Goal: Participate in discussion: Engage in conversation with other users on a specific topic

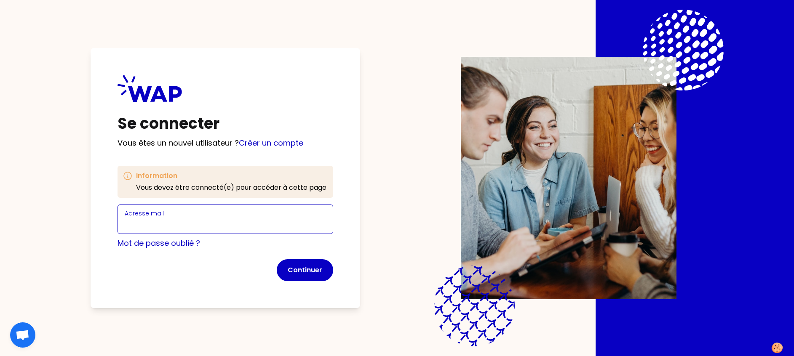
click at [250, 219] on input "Adresse mail" at bounding box center [225, 224] width 201 height 12
type input "[PERSON_NAME][EMAIL_ADDRESS][DOMAIN_NAME]"
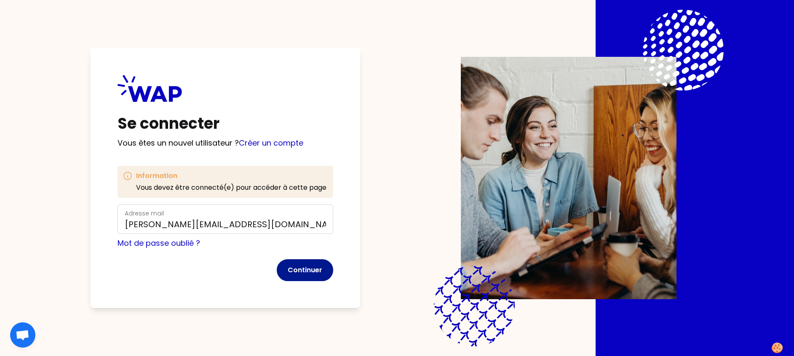
click at [316, 270] on button "Continuer" at bounding box center [305, 270] width 56 height 22
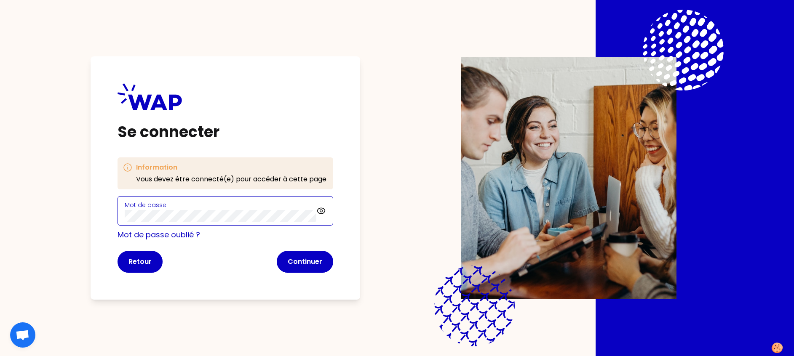
click button "Continuer" at bounding box center [305, 262] width 56 height 22
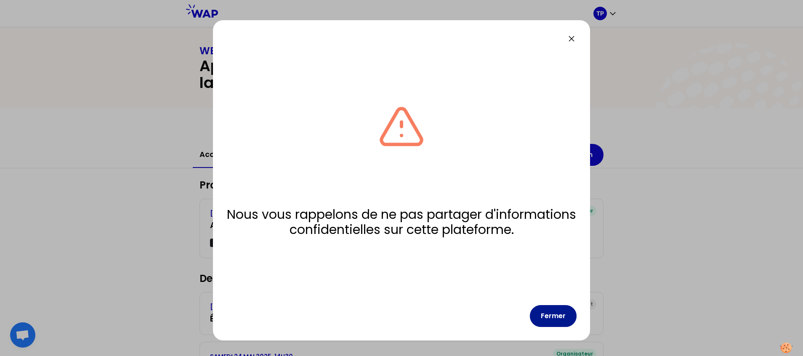
click at [553, 315] on button "Fermer" at bounding box center [553, 316] width 47 height 22
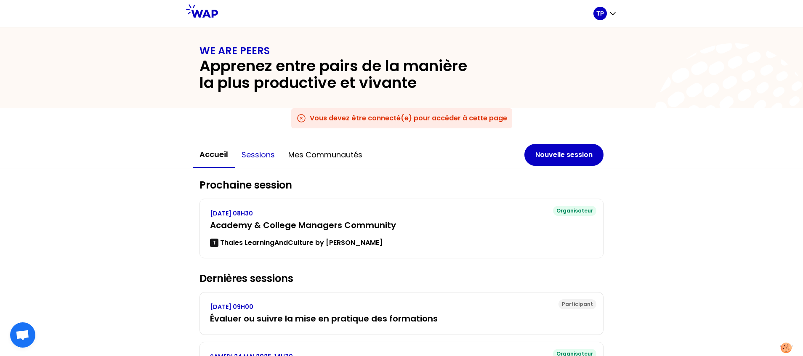
click at [261, 156] on button "Sessions" at bounding box center [258, 154] width 47 height 25
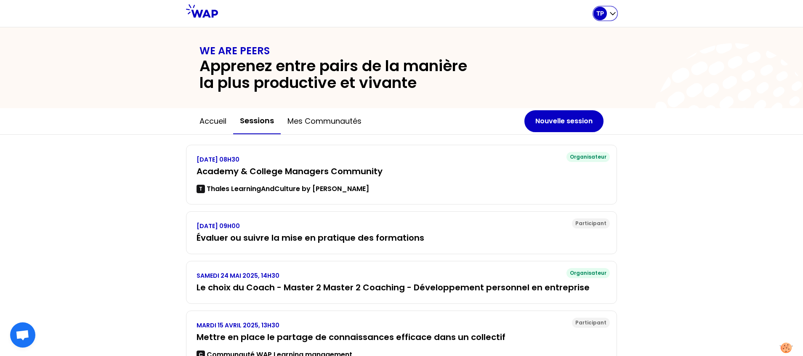
click at [606, 12] on div "TP" at bounding box center [600, 13] width 13 height 13
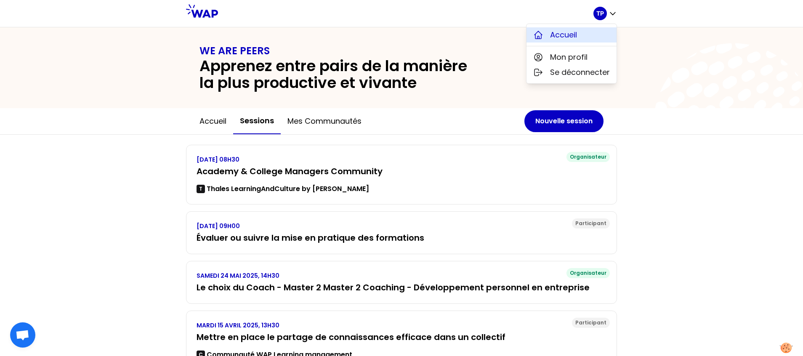
click at [573, 35] on span "Accueil" at bounding box center [563, 35] width 27 height 12
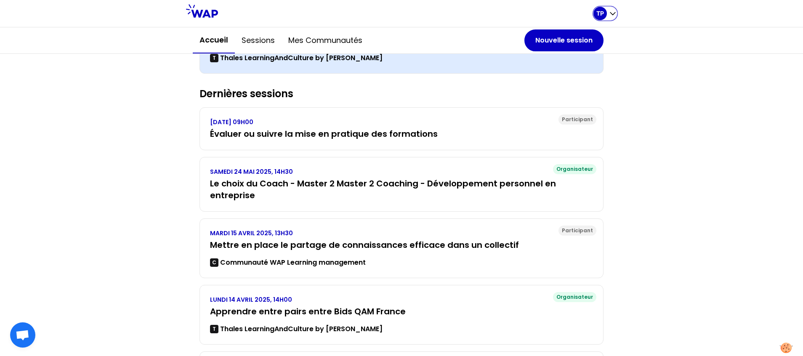
scroll to position [252, 0]
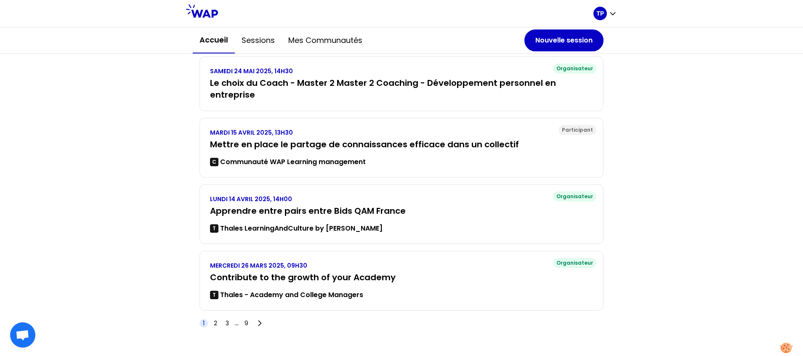
click at [246, 322] on div "1 2 3 ... 9" at bounding box center [233, 323] width 66 height 12
click at [242, 323] on span "9" at bounding box center [246, 323] width 8 height 8
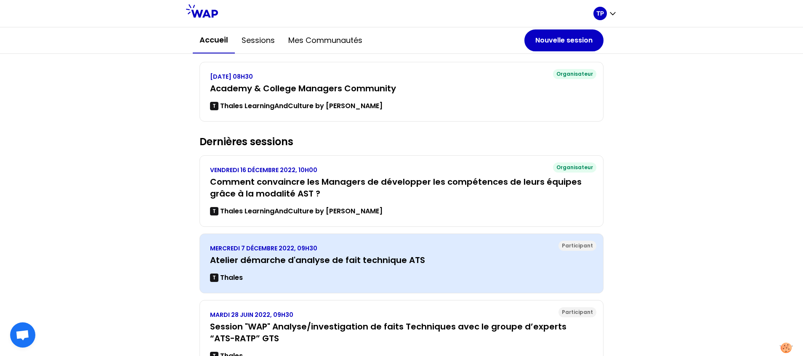
scroll to position [0, 0]
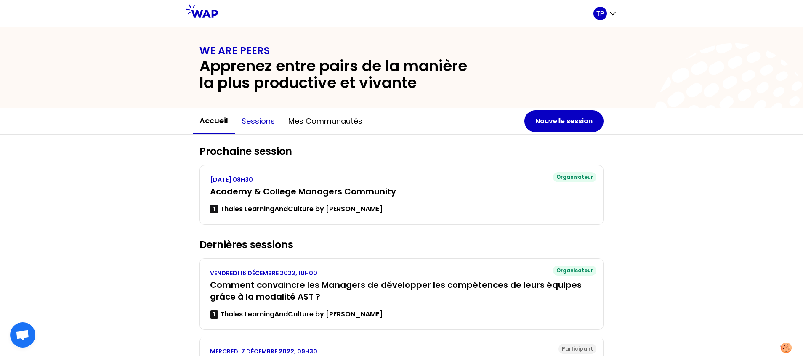
click at [258, 118] on button "Sessions" at bounding box center [258, 121] width 47 height 25
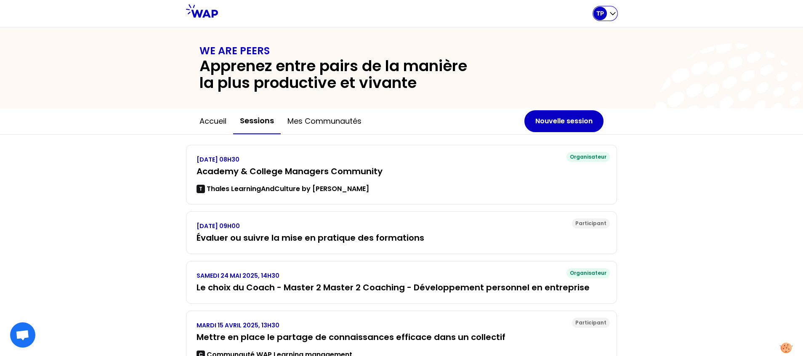
click at [601, 14] on p "TP" at bounding box center [601, 13] width 8 height 8
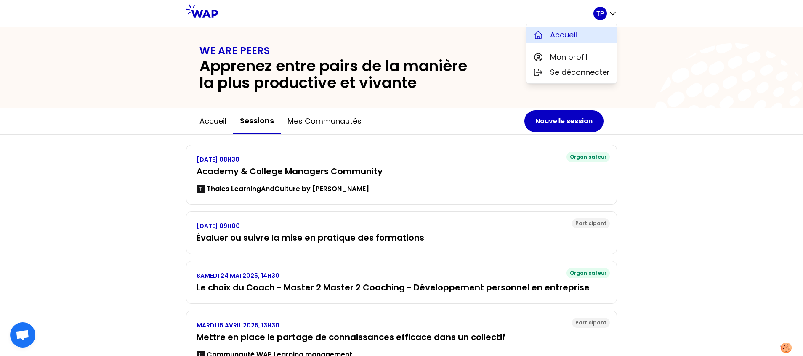
click at [565, 29] on button "Accueil" at bounding box center [572, 34] width 90 height 15
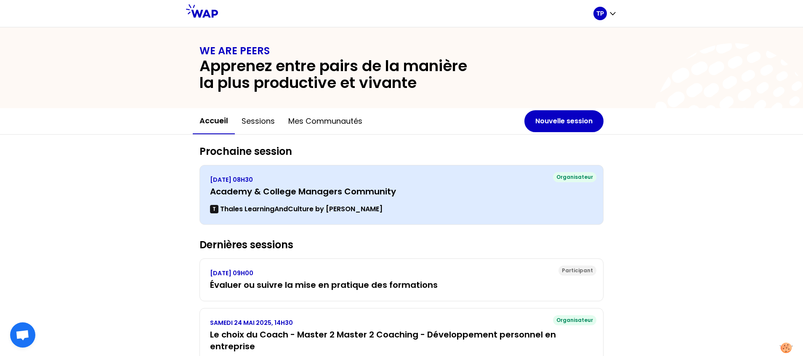
click at [239, 223] on div "Organisateur [DATE] 08H30 Academy & College Managers Community T Thales Learnin…" at bounding box center [402, 195] width 404 height 60
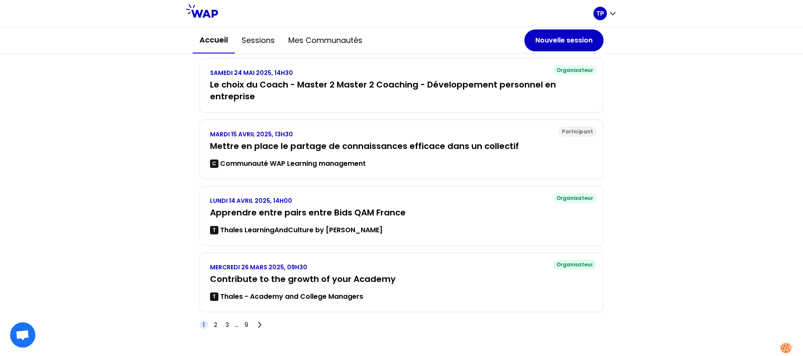
scroll to position [252, 0]
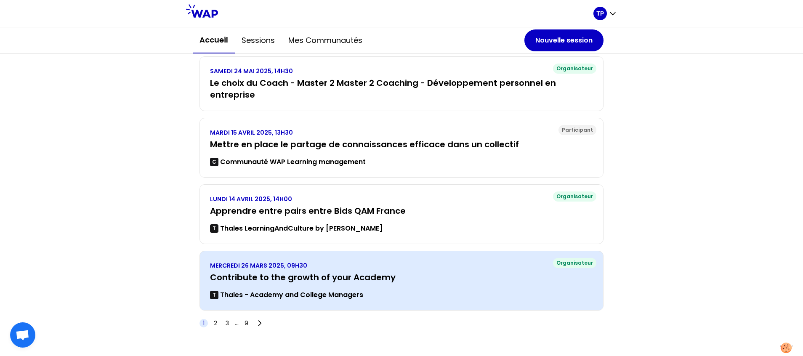
click at [256, 304] on div "Organisateur [DATE] 09H30 Contribute to the growth of your Academy T Thales - A…" at bounding box center [402, 281] width 404 height 60
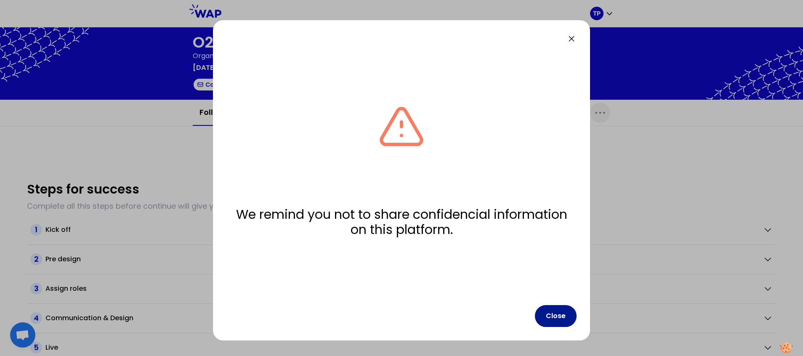
click at [559, 312] on button "Close" at bounding box center [556, 316] width 42 height 22
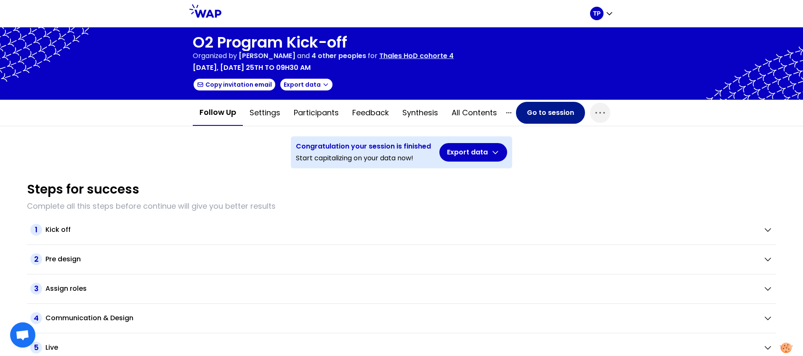
click at [544, 110] on button "Go to session" at bounding box center [550, 113] width 69 height 22
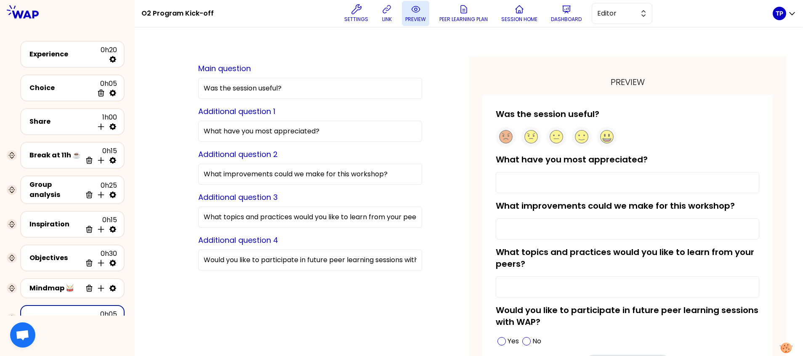
click at [418, 9] on icon at bounding box center [416, 9] width 10 height 10
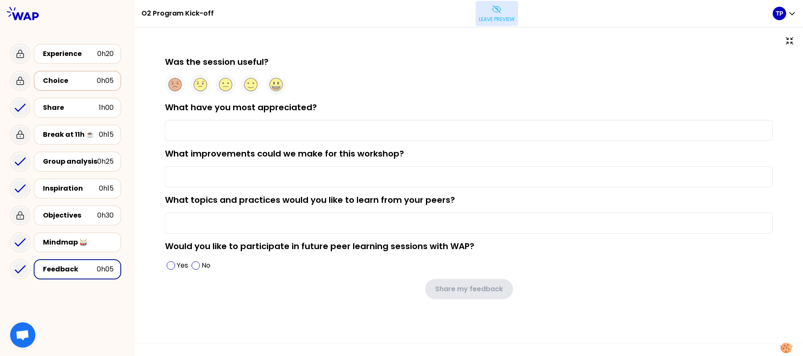
click at [87, 81] on div "Choice" at bounding box center [70, 81] width 54 height 10
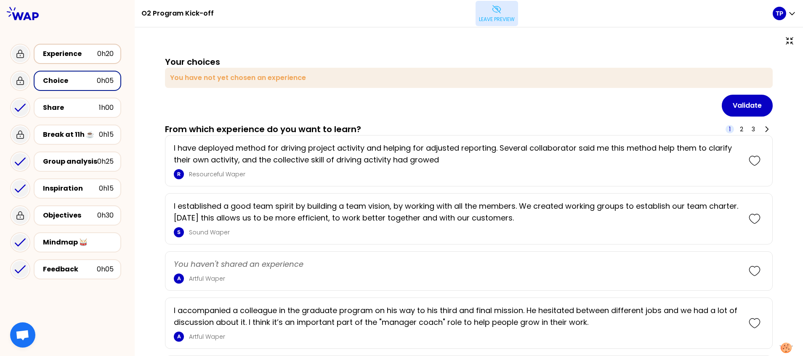
click at [83, 57] on div "Experience" at bounding box center [70, 54] width 54 height 10
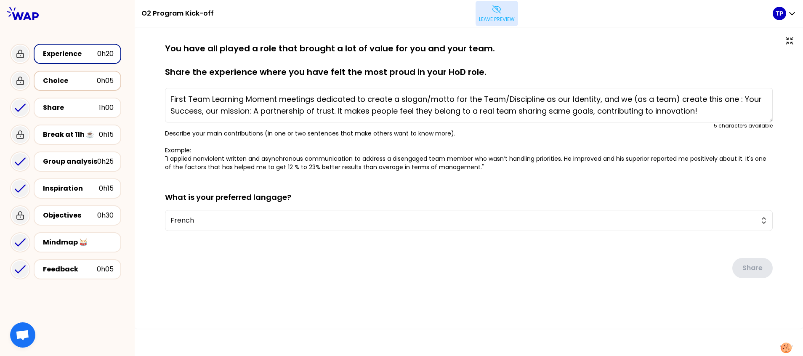
click at [63, 83] on div "Choice" at bounding box center [70, 81] width 54 height 10
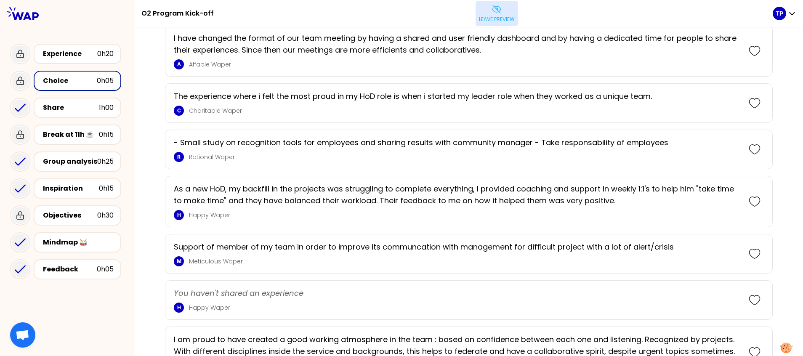
scroll to position [809, 0]
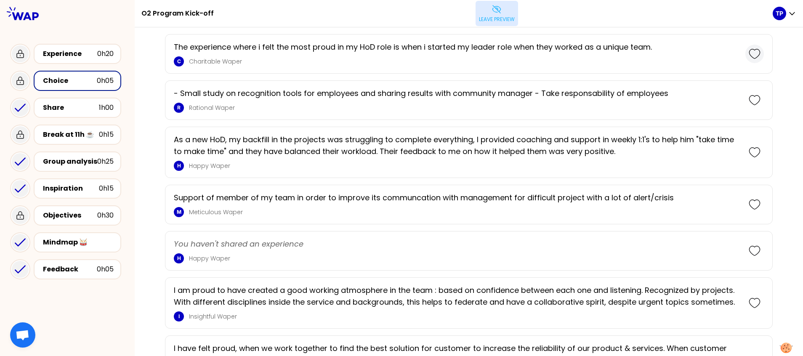
click at [749, 53] on icon at bounding box center [755, 54] width 12 height 12
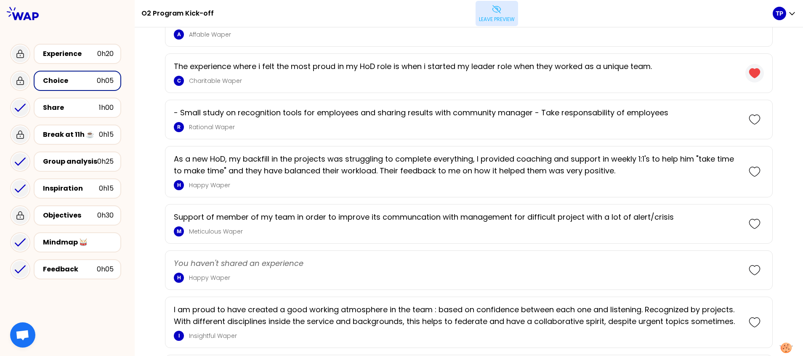
scroll to position [829, 0]
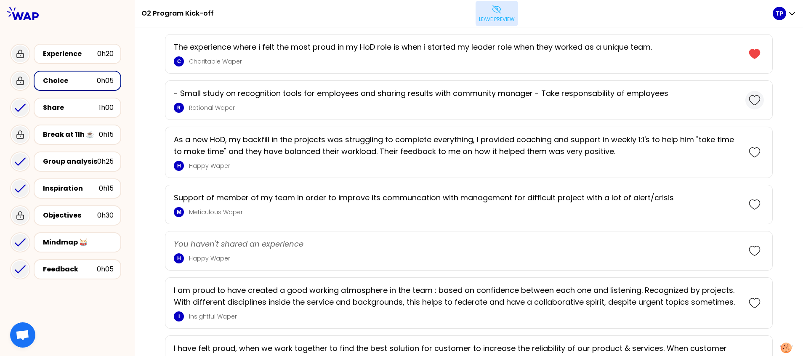
click at [749, 96] on icon at bounding box center [754, 100] width 11 height 9
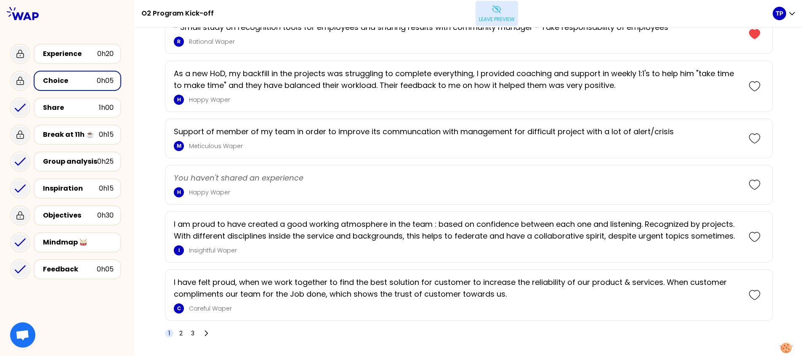
scroll to position [942, 0]
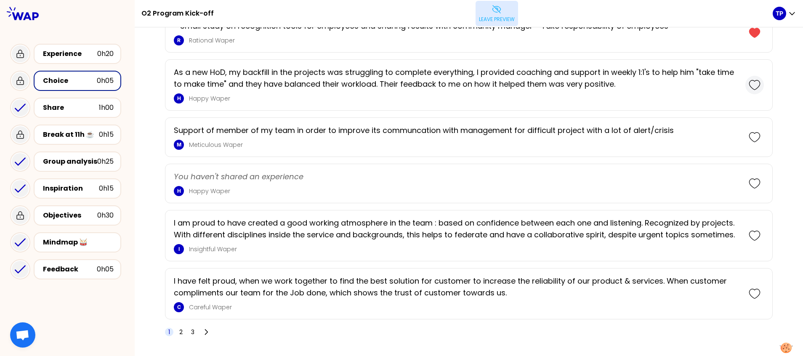
click at [749, 83] on icon at bounding box center [755, 85] width 12 height 12
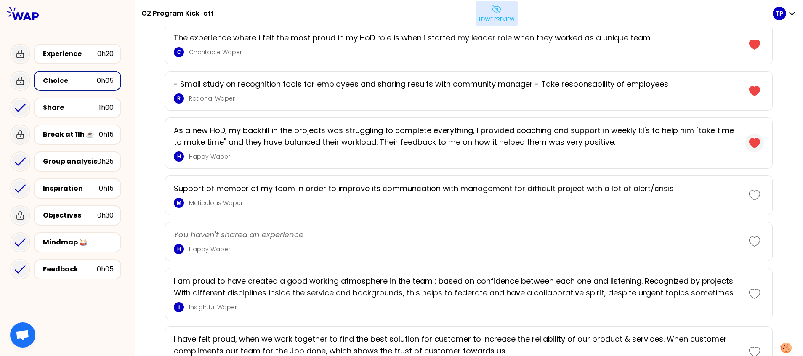
scroll to position [1000, 0]
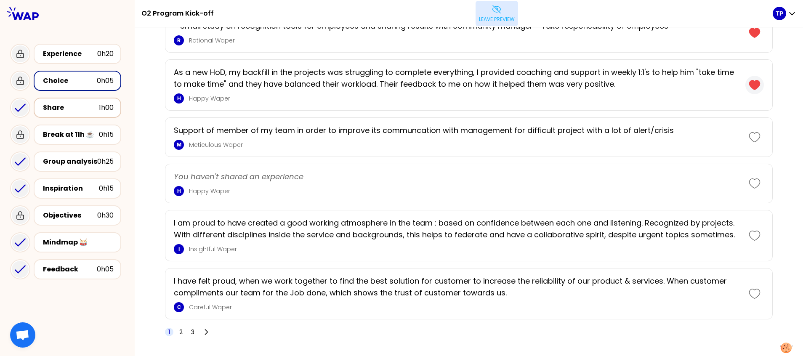
click at [70, 106] on div "Share" at bounding box center [71, 108] width 56 height 10
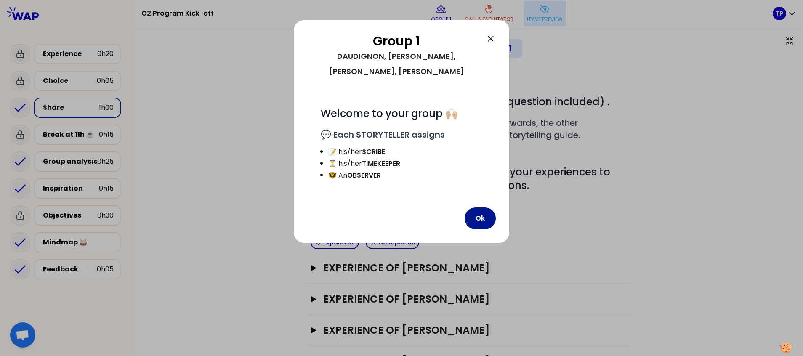
click at [477, 208] on button "Ok" at bounding box center [480, 219] width 31 height 22
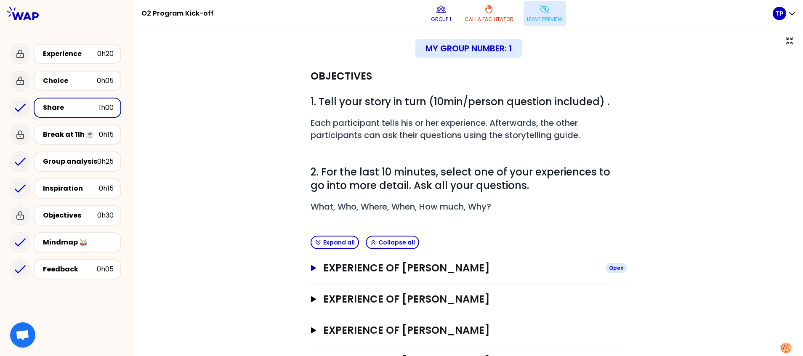
click at [430, 266] on h3 "EXPERIENCE OF DAUDIGNON NICOLAS" at bounding box center [461, 267] width 276 height 13
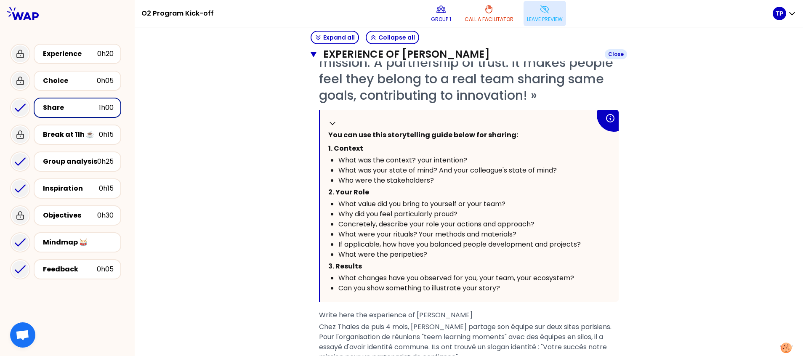
scroll to position [324, 0]
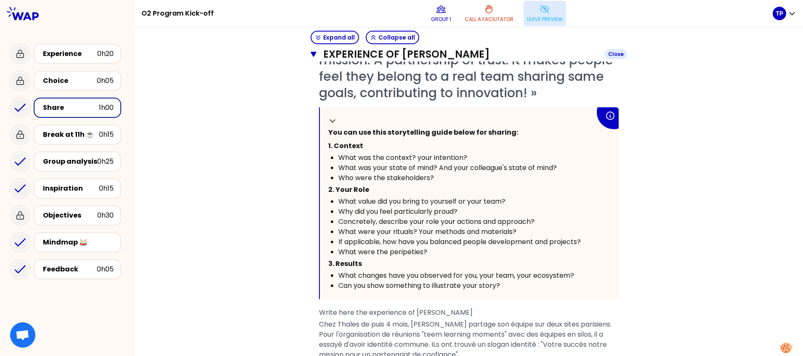
click at [311, 49] on button "EXPERIENCE OF DAUDIGNON NICOLAS Close" at bounding box center [469, 54] width 317 height 13
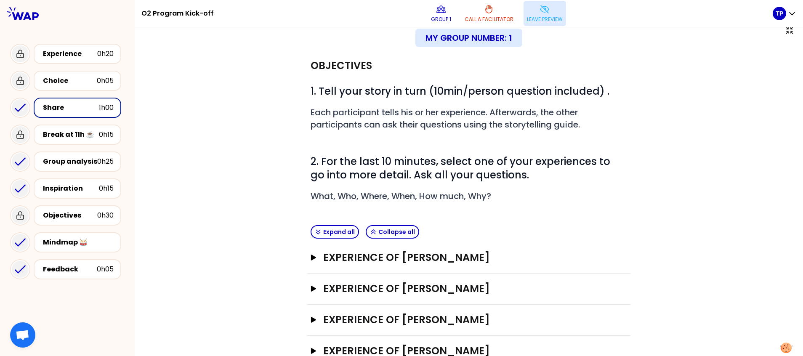
scroll to position [1, 0]
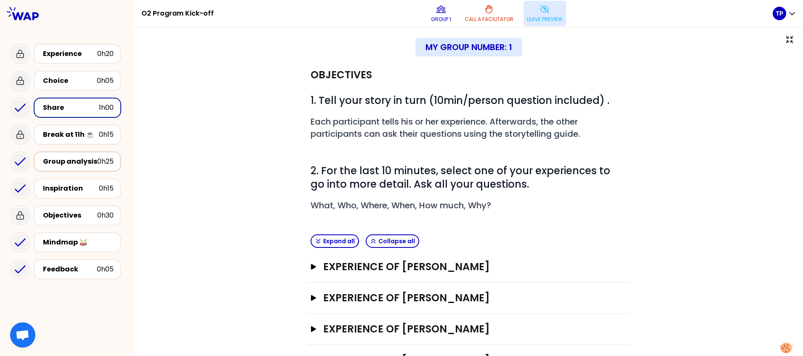
click at [58, 160] on div "Group analysis" at bounding box center [70, 162] width 54 height 10
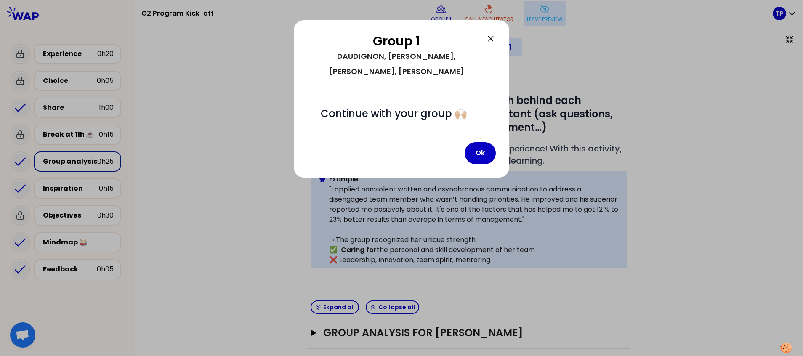
click at [58, 160] on div at bounding box center [401, 178] width 803 height 356
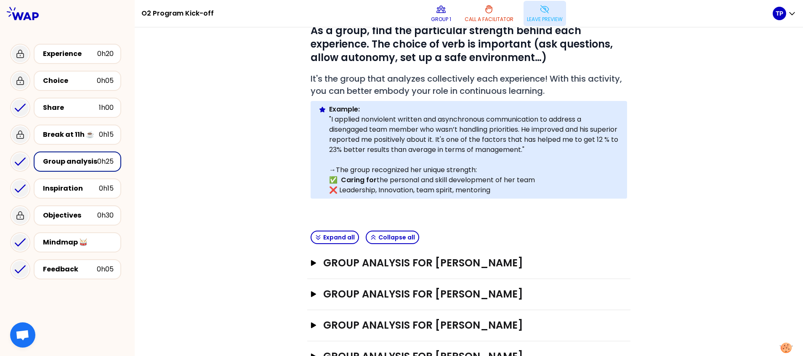
scroll to position [71, 0]
click at [339, 262] on h3 "GROUP ANALYSIS FOR DAUDIGNON NICOLAS" at bounding box center [461, 263] width 276 height 13
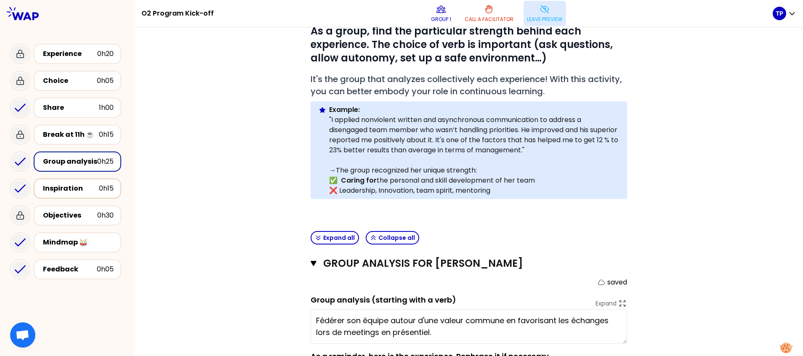
click at [68, 187] on div "Inspiration" at bounding box center [71, 189] width 56 height 10
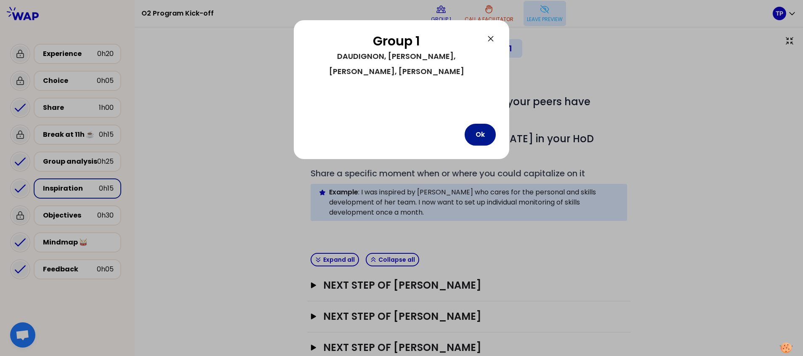
click at [478, 124] on button "Ok" at bounding box center [480, 135] width 31 height 22
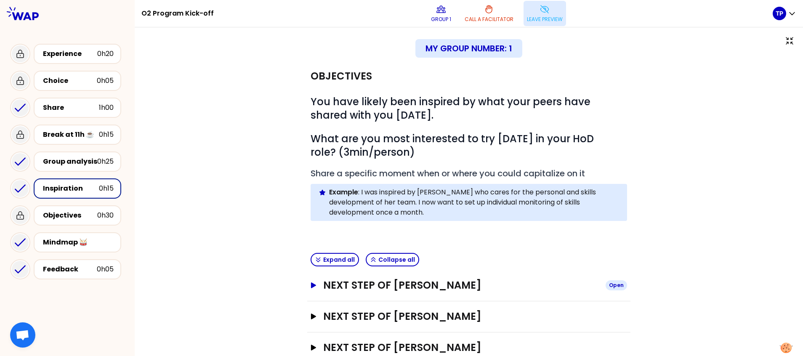
click at [313, 286] on button "NEXT STEP OF DAUDIGNON NICOLAS Open" at bounding box center [469, 285] width 317 height 13
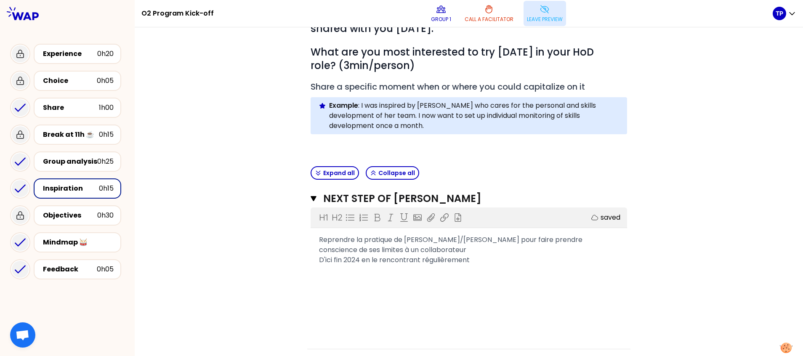
scroll to position [87, 0]
click at [73, 242] on div "Mindmap 🥁" at bounding box center [78, 242] width 71 height 10
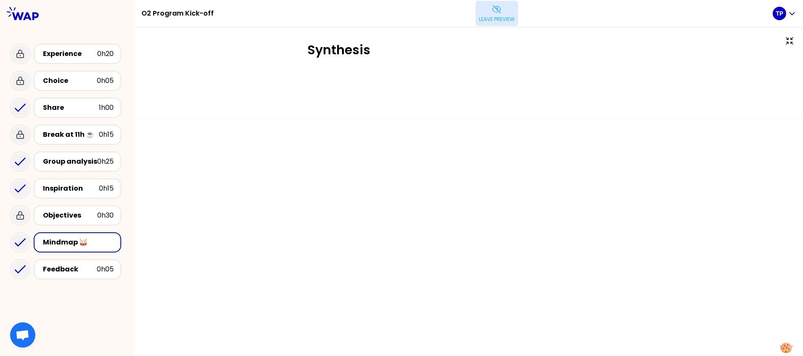
click at [495, 15] on button "Leave preview" at bounding box center [497, 13] width 43 height 25
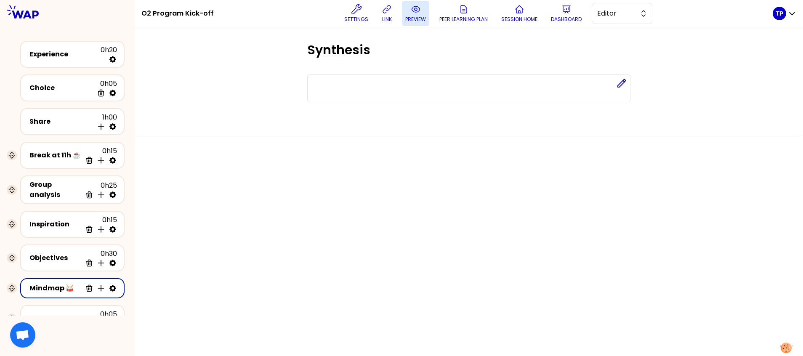
click at [418, 11] on icon at bounding box center [416, 9] width 10 height 10
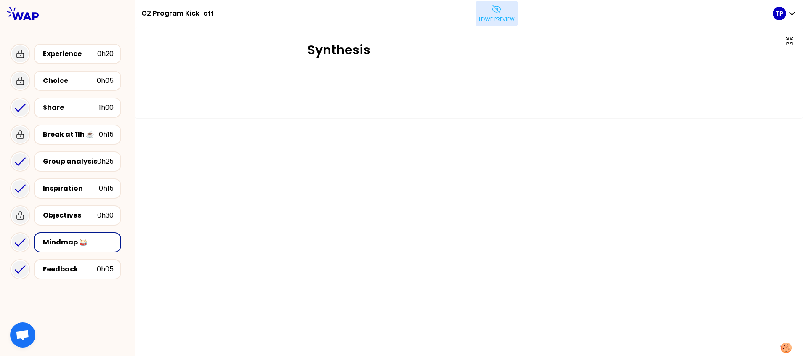
click at [493, 18] on p "Leave preview" at bounding box center [497, 19] width 36 height 7
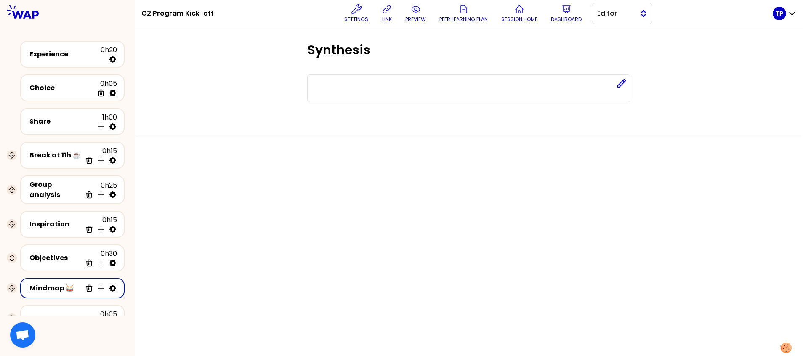
click at [626, 13] on span "Editor" at bounding box center [616, 13] width 38 height 10
click at [629, 49] on span "Facilitator" at bounding box center [627, 48] width 36 height 10
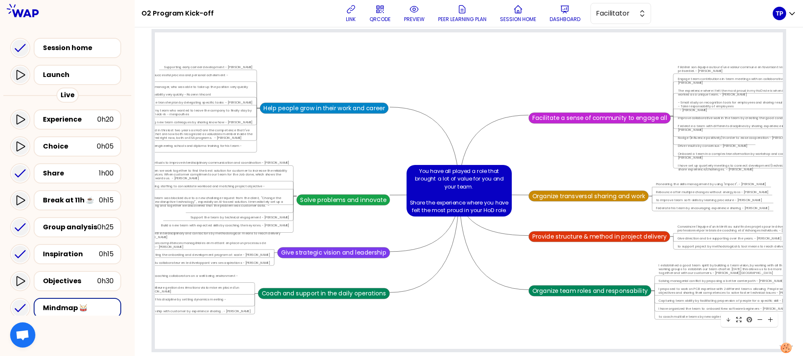
scroll to position [762, 0]
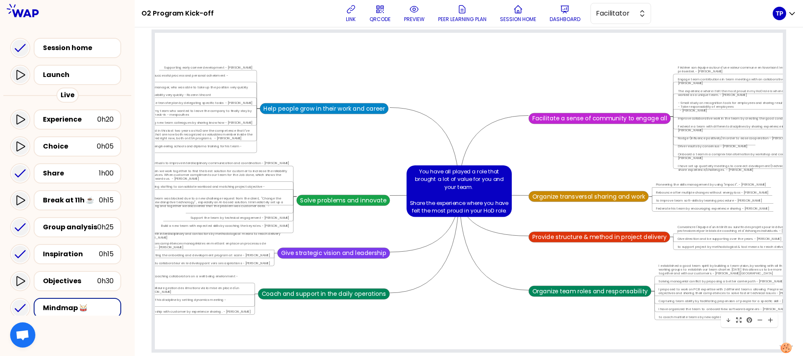
click at [736, 320] on icon at bounding box center [739, 320] width 6 height 6
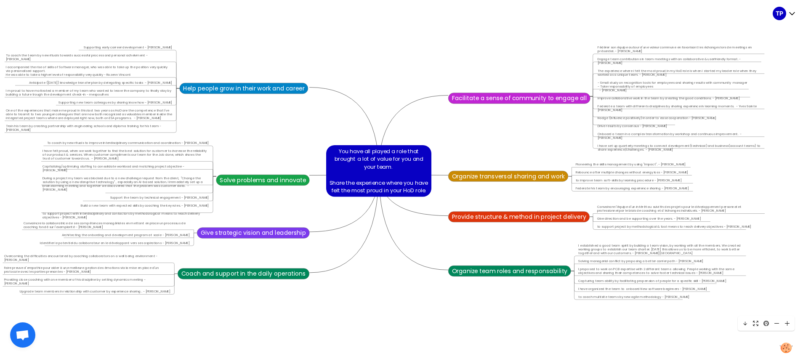
scroll to position [4039, 3831]
drag, startPoint x: 441, startPoint y: 219, endPoint x: 512, endPoint y: 228, distance: 71.7
click at [512, 228] on div "You have all played a role that brought a lot of value for you and your team. S…" at bounding box center [379, 171] width 4210 height 4210
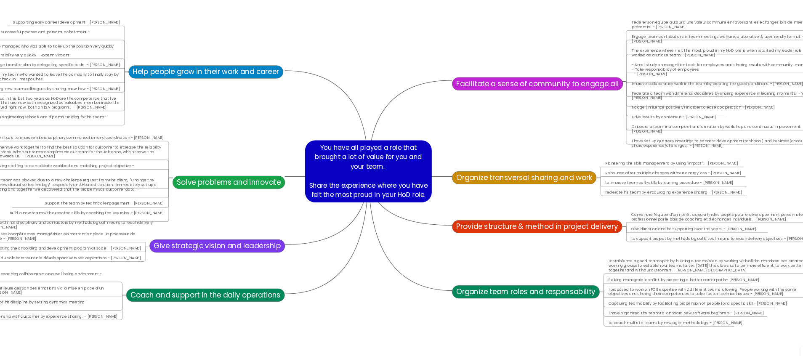
click at [352, 136] on div "You have all played a role that brought a lot of value for you and your team. S…" at bounding box center [379, 171] width 4210 height 4210
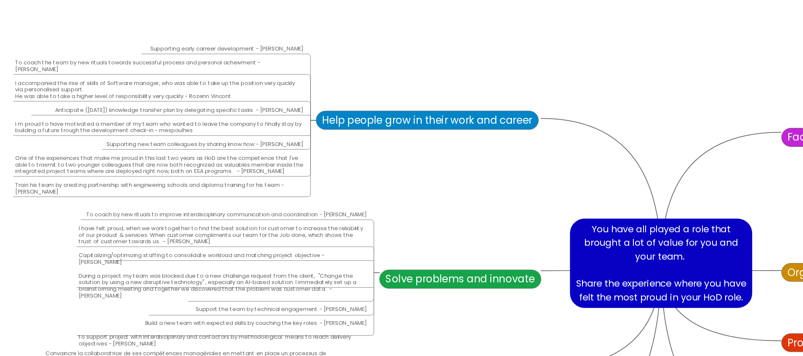
scroll to position [3996, 3669]
drag, startPoint x: 271, startPoint y: 112, endPoint x: 432, endPoint y: 155, distance: 166.3
click at [432, 155] on div "You have all played a role that brought a lot of value for you and your team. S…" at bounding box center [541, 213] width 4210 height 4210
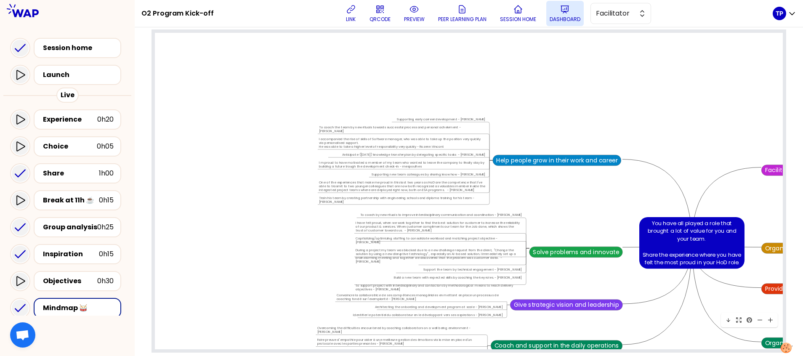
click at [568, 18] on p "Dashboard" at bounding box center [565, 19] width 31 height 7
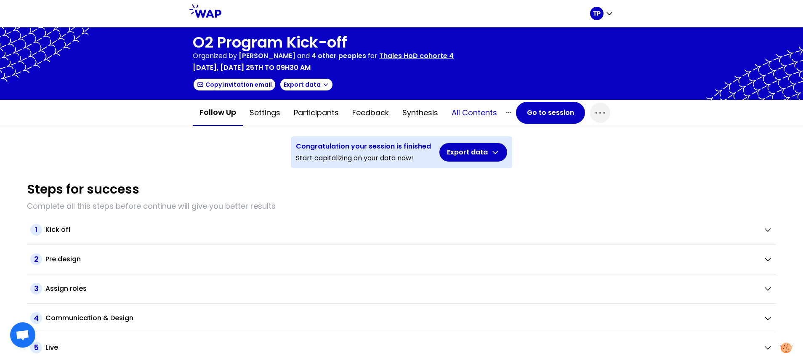
click at [475, 116] on button "All contents" at bounding box center [474, 112] width 59 height 25
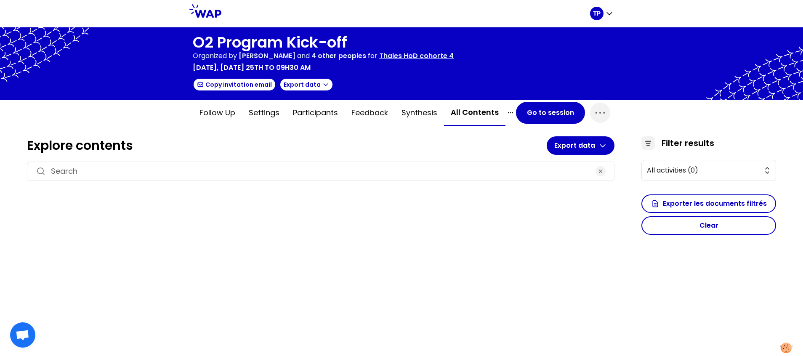
click at [475, 116] on button "All contents" at bounding box center [474, 113] width 61 height 26
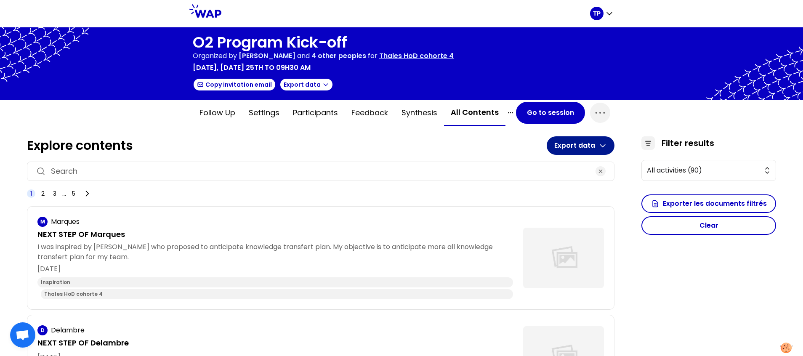
click at [599, 147] on icon "button" at bounding box center [603, 145] width 8 height 8
